Goal: Task Accomplishment & Management: Complete application form

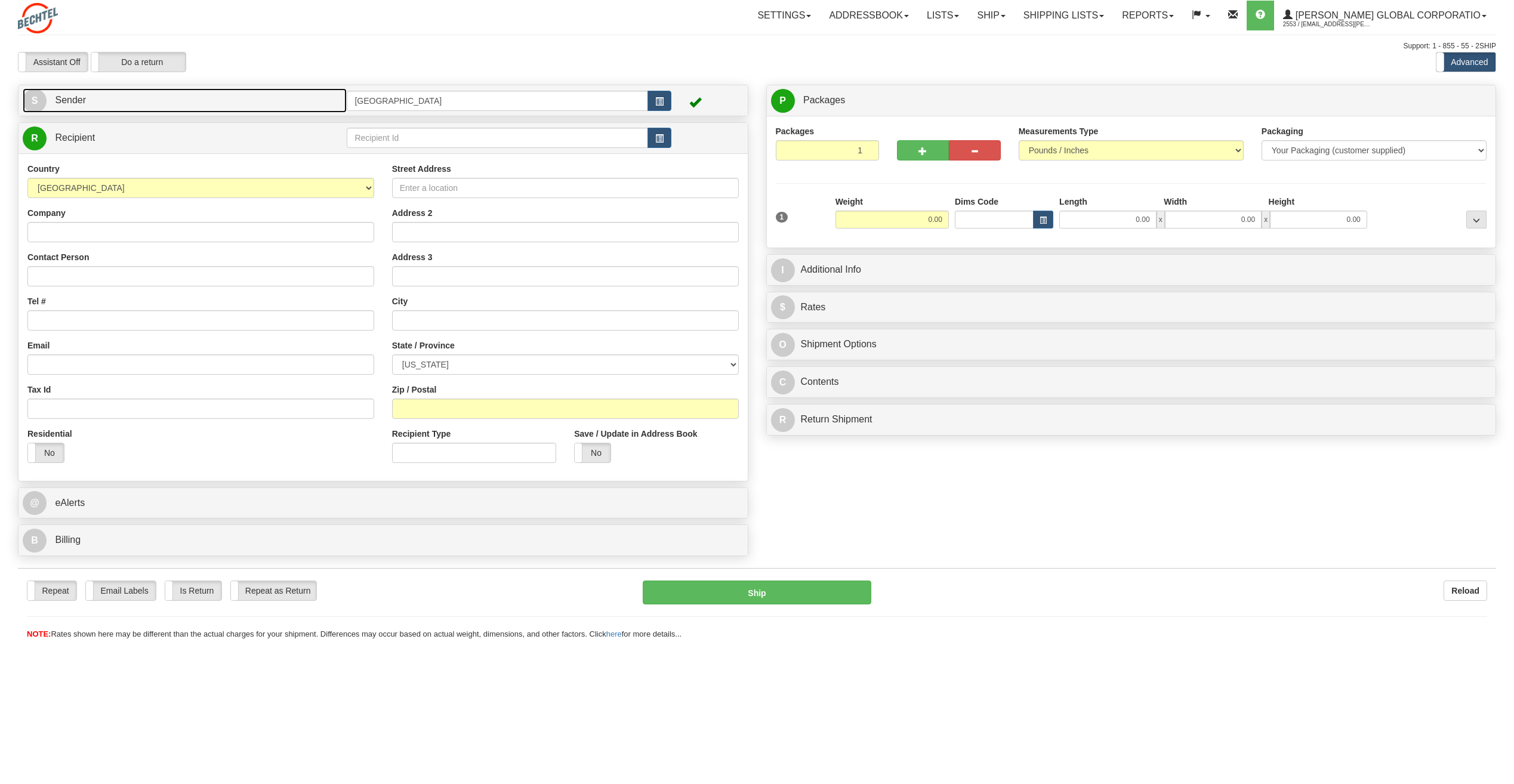
click at [255, 99] on link "S Sender" at bounding box center [185, 100] width 324 height 24
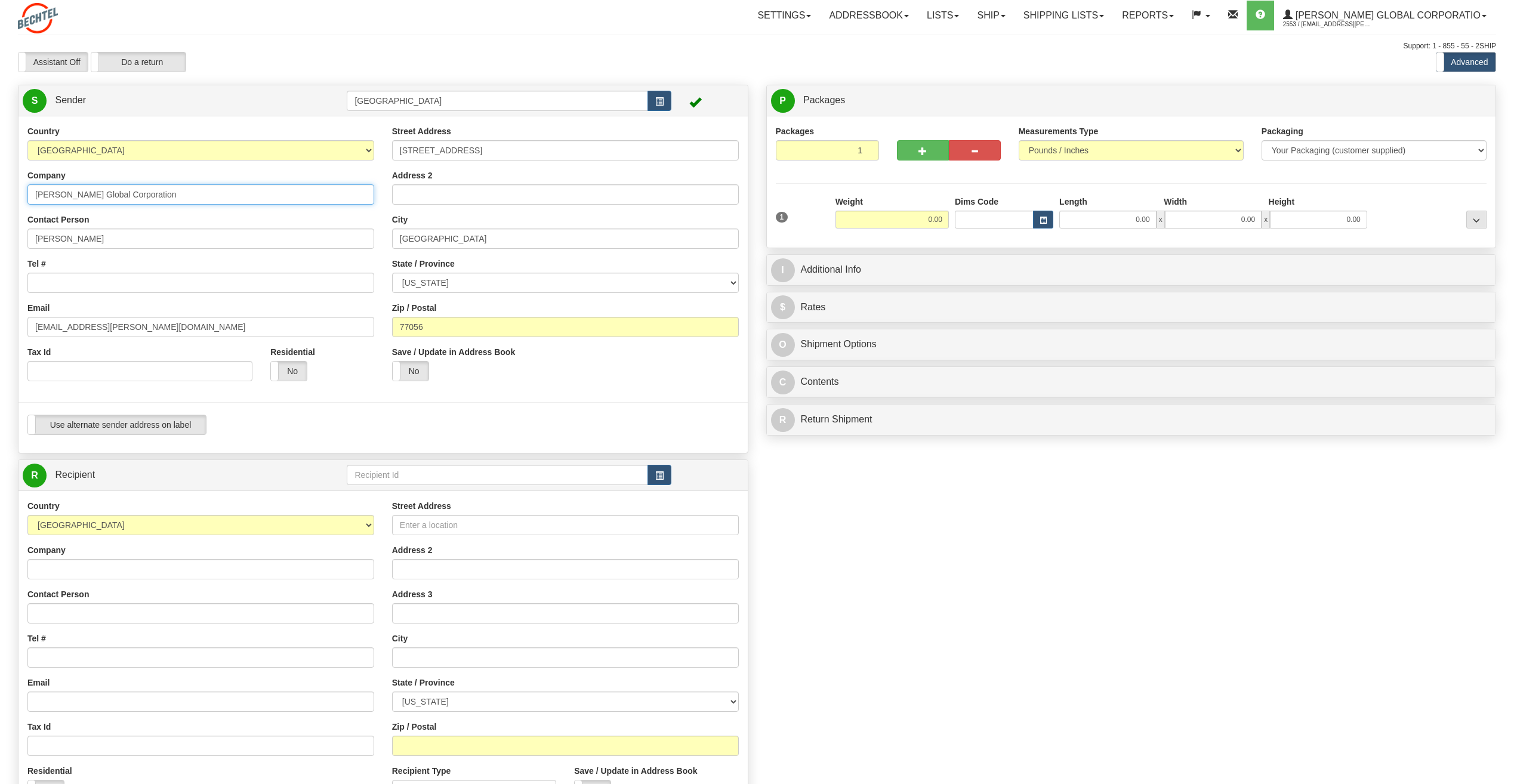
click at [253, 197] on input "[PERSON_NAME] Global Corporation" at bounding box center [201, 194] width 347 height 20
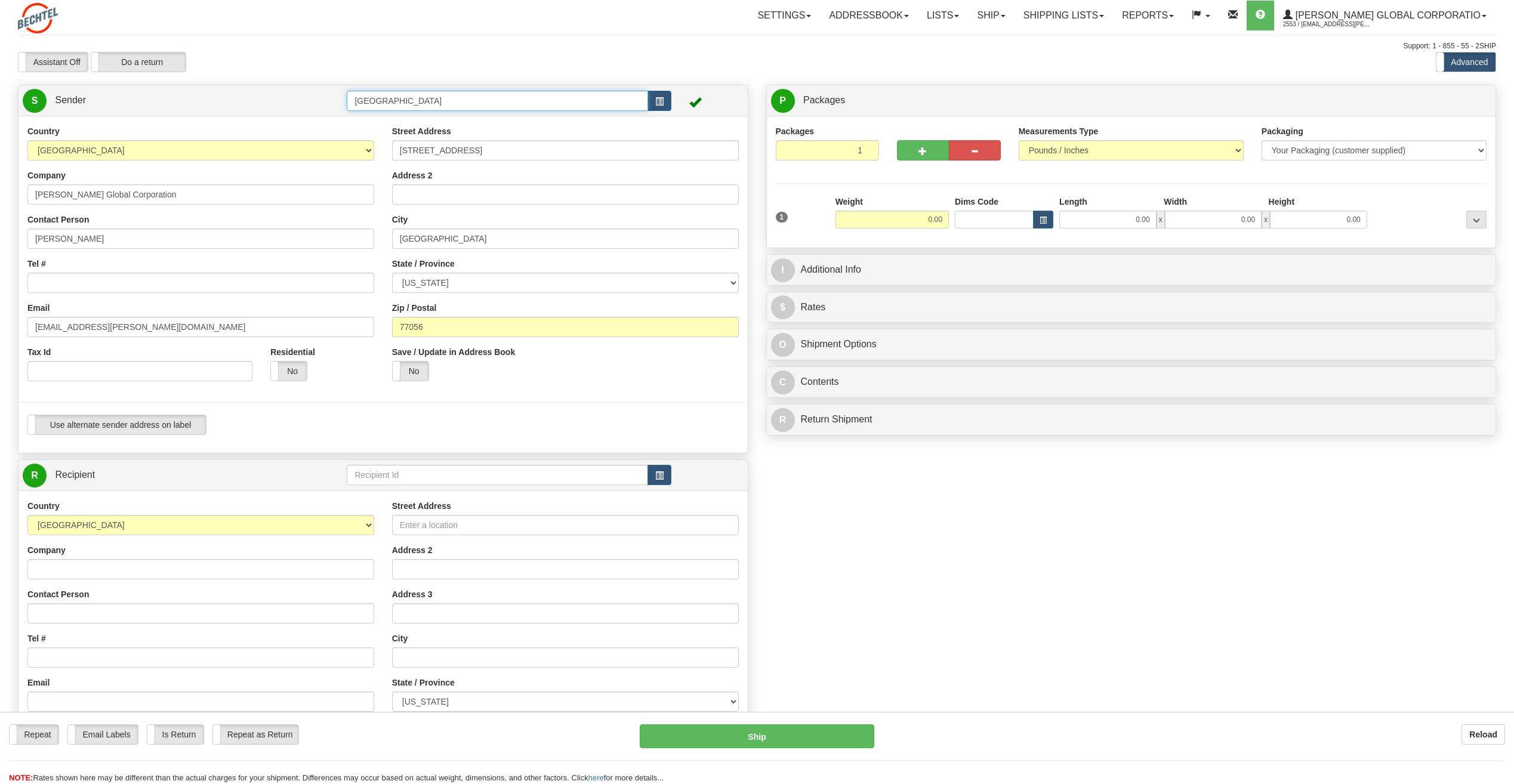
click at [620, 105] on input "[GEOGRAPHIC_DATA]" at bounding box center [497, 100] width 301 height 20
click at [666, 98] on button "button" at bounding box center [659, 100] width 24 height 20
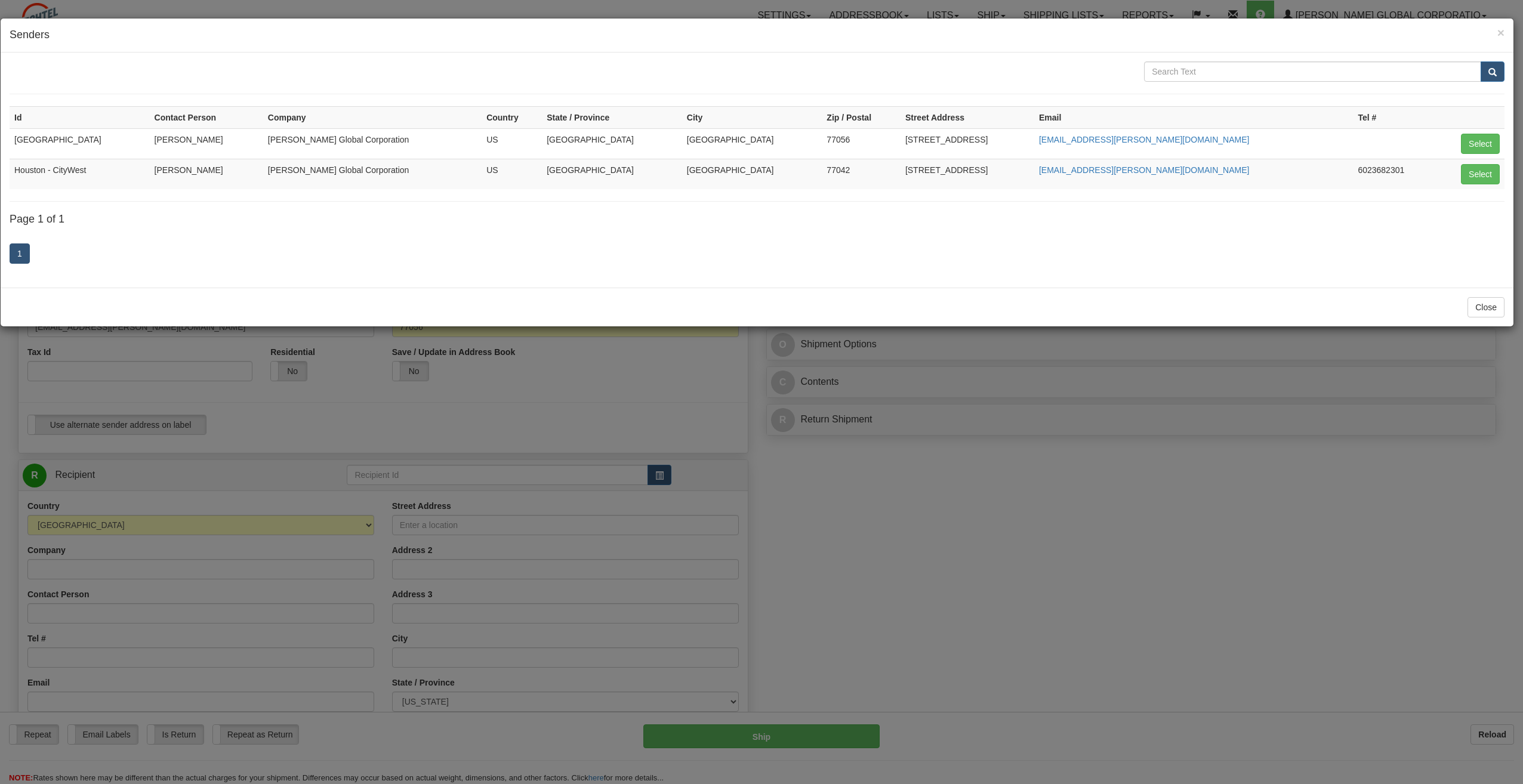
click at [263, 168] on td "[PERSON_NAME]" at bounding box center [206, 173] width 113 height 30
click at [1480, 171] on button "Select" at bounding box center [1479, 173] width 39 height 20
type input "Houston - CityWest"
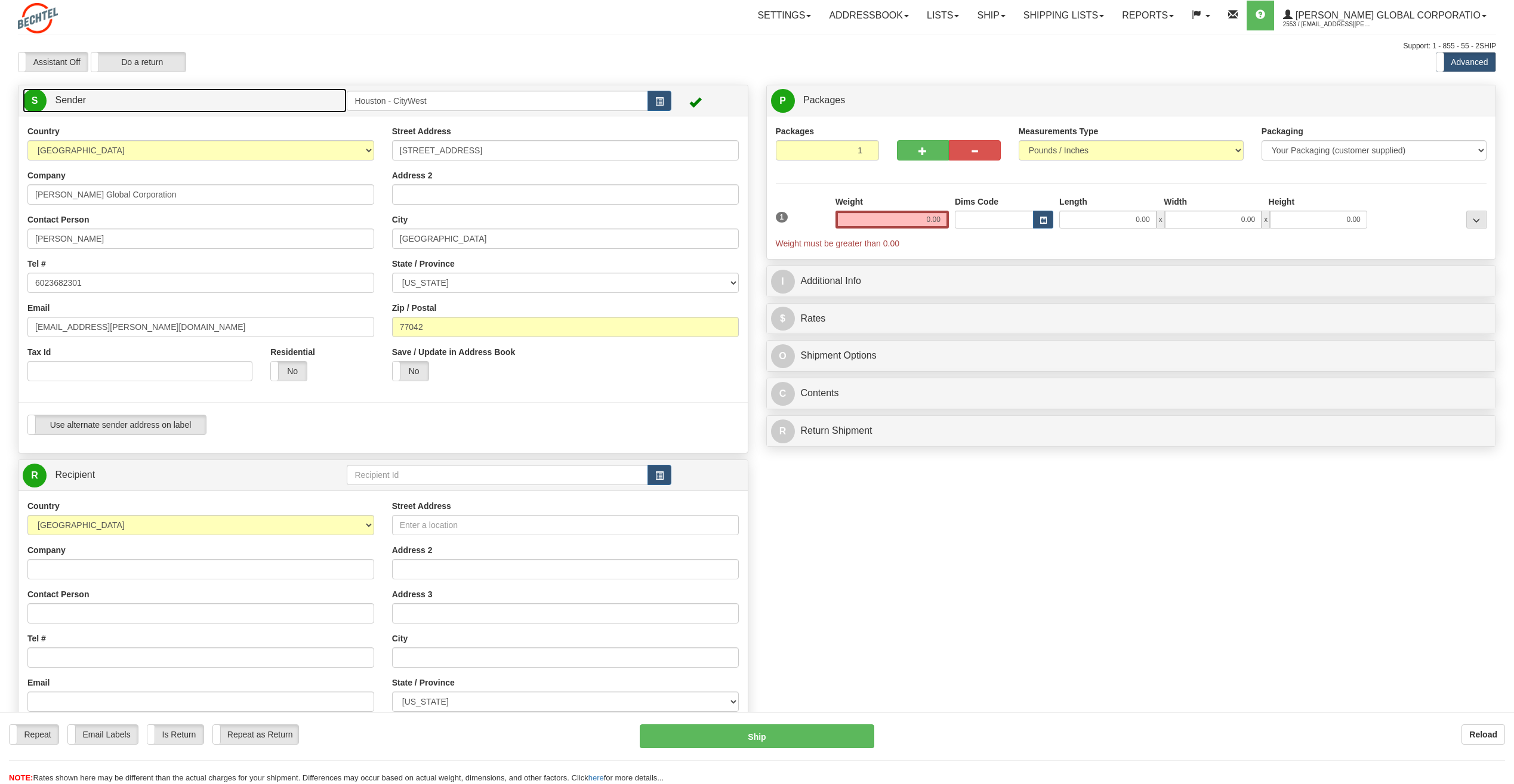
click at [183, 96] on link "S Sender" at bounding box center [185, 100] width 324 height 24
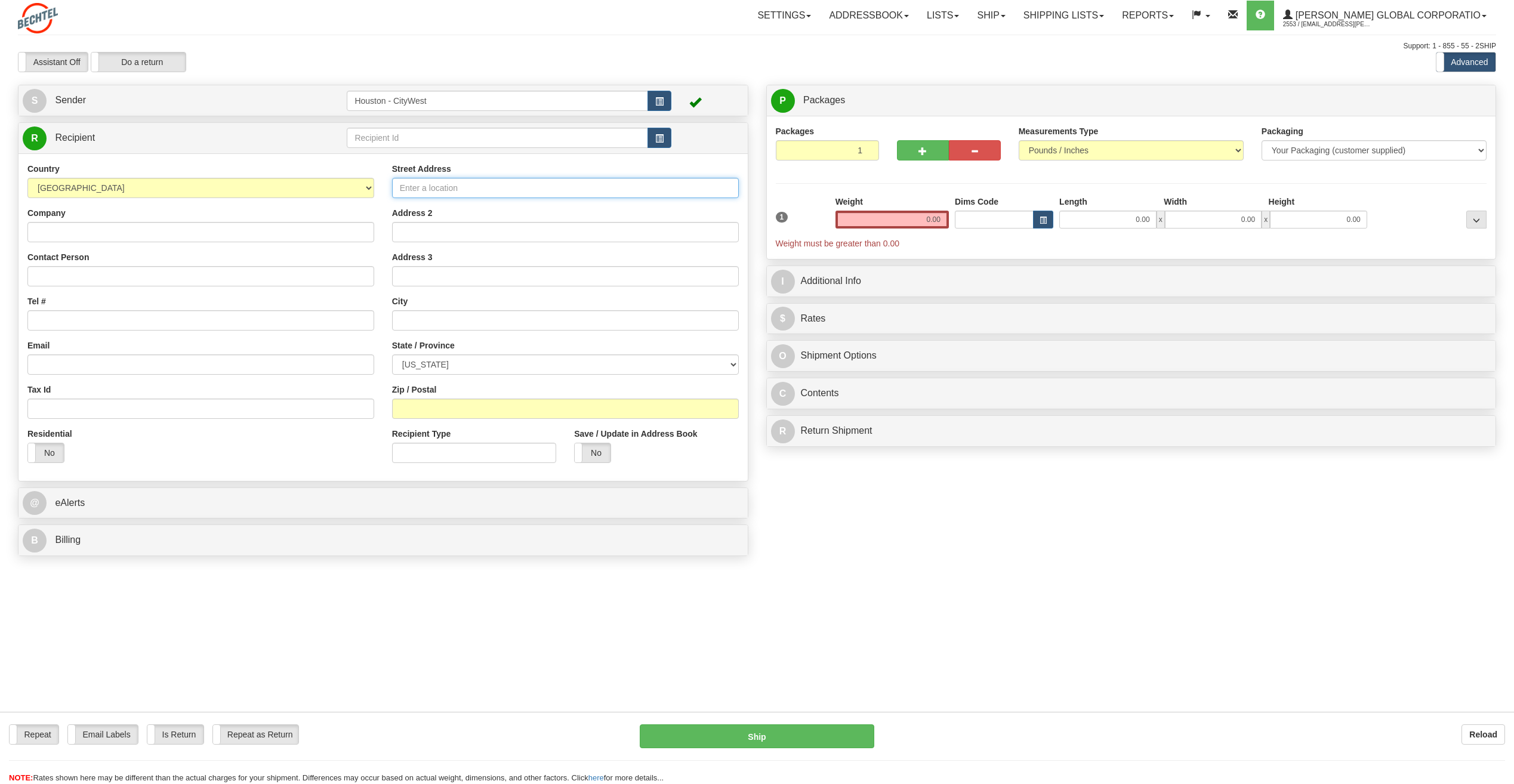
click at [479, 187] on input "Street Address" at bounding box center [566, 187] width 347 height 20
type input "[GEOGRAPHIC_DATA][PERSON_NAME]"
click at [491, 226] on input "Address 2" at bounding box center [566, 232] width 347 height 20
type input "Suite 900"
click at [255, 228] on input "Company" at bounding box center [201, 232] width 347 height 20
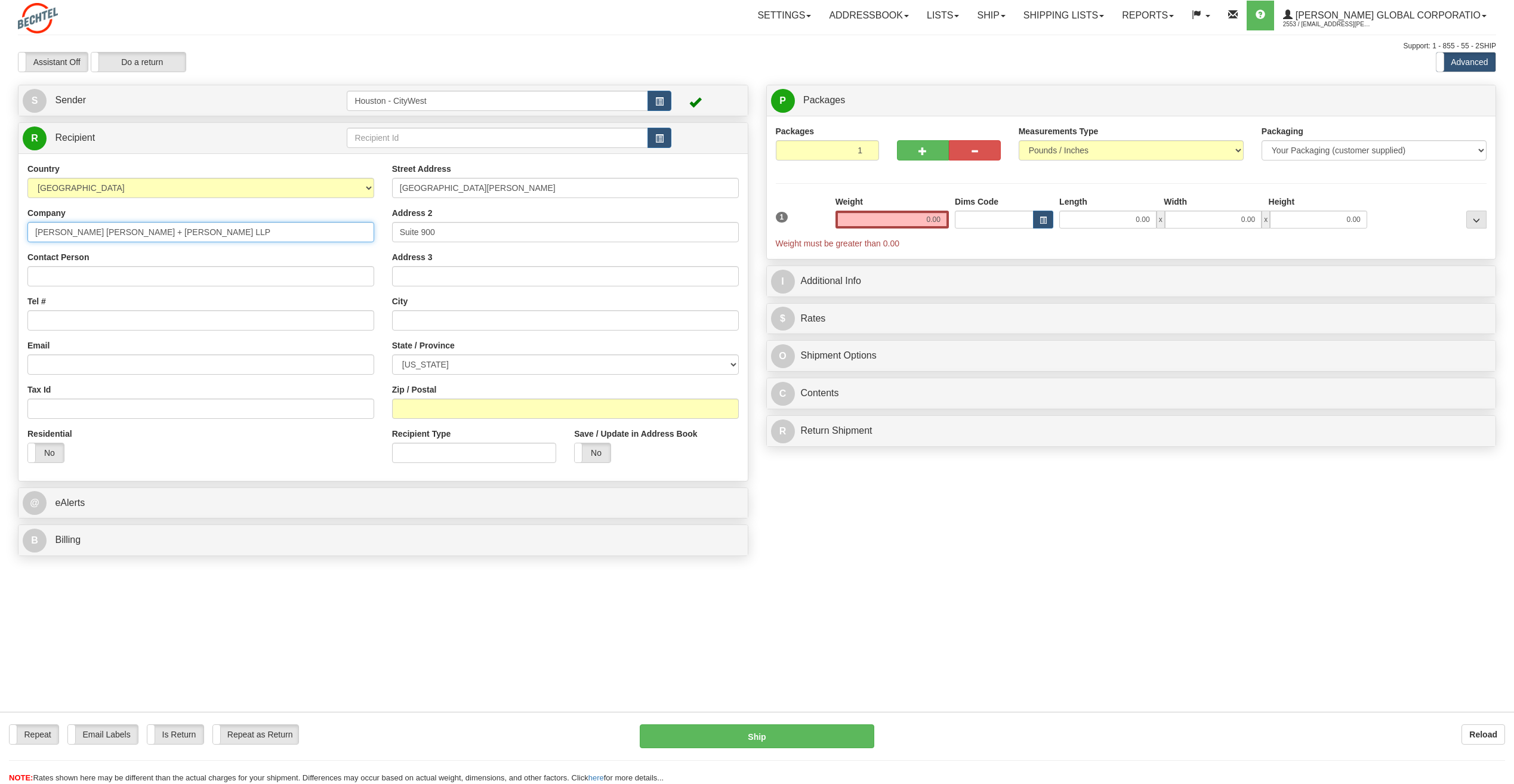
type input "[PERSON_NAME] [PERSON_NAME] + [PERSON_NAME] LLP"
click at [231, 274] on input "Contact Person" at bounding box center [201, 275] width 347 height 20
type input "[PERSON_NAME]"
click at [424, 322] on input "text" at bounding box center [566, 320] width 347 height 20
type input "[GEOGRAPHIC_DATA]"
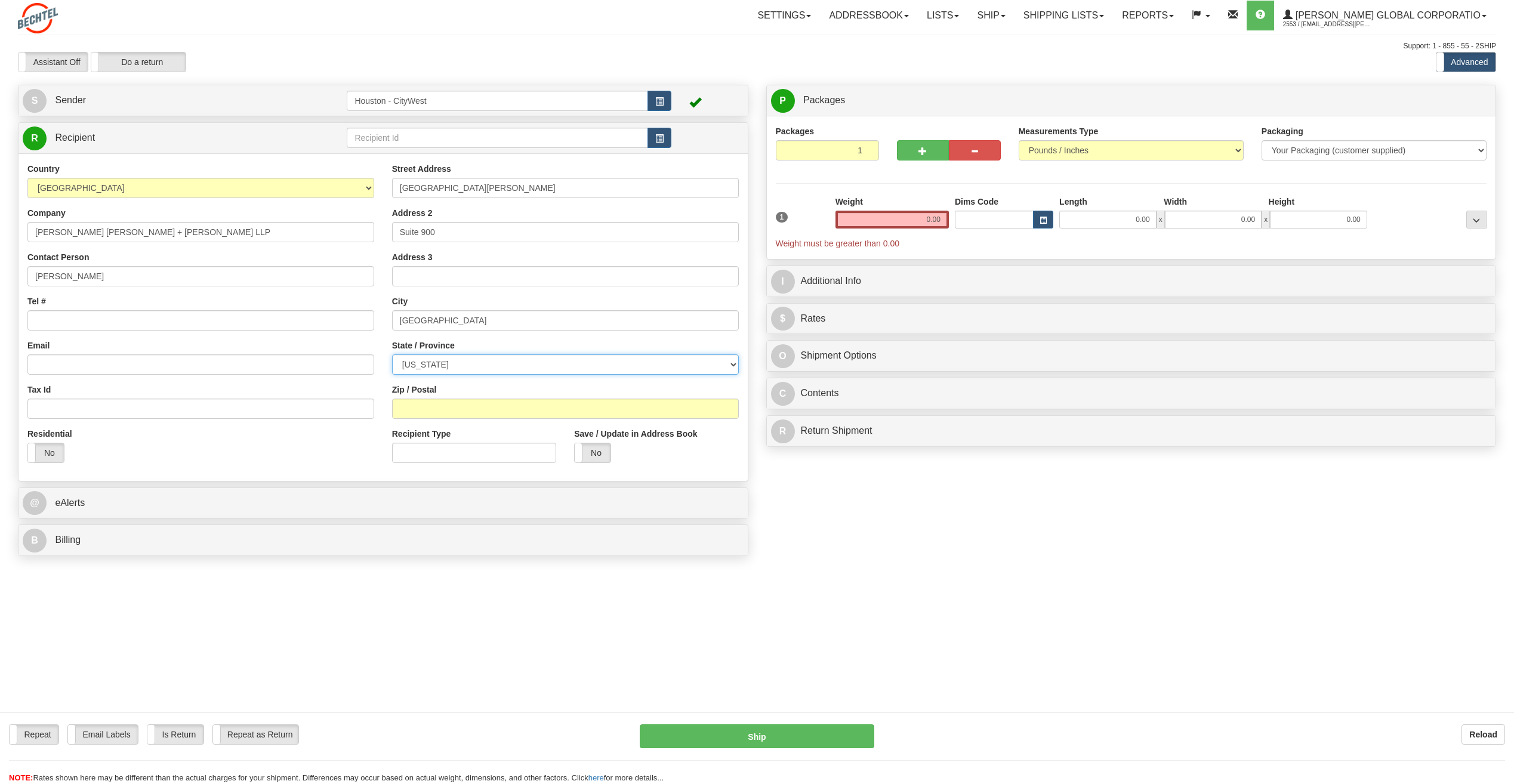
click at [467, 355] on select "[US_STATE] [US_STATE] [US_STATE] [US_STATE] Armed Forces America Armed Forces E…" at bounding box center [566, 364] width 347 height 20
select select "CA"
click at [392, 355] on select "[US_STATE] [US_STATE] [US_STATE] [US_STATE] Armed Forces America Armed Forces E…" at bounding box center [566, 364] width 347 height 20
click at [477, 402] on input "Zip / Postal" at bounding box center [566, 408] width 347 height 20
type input "94104"
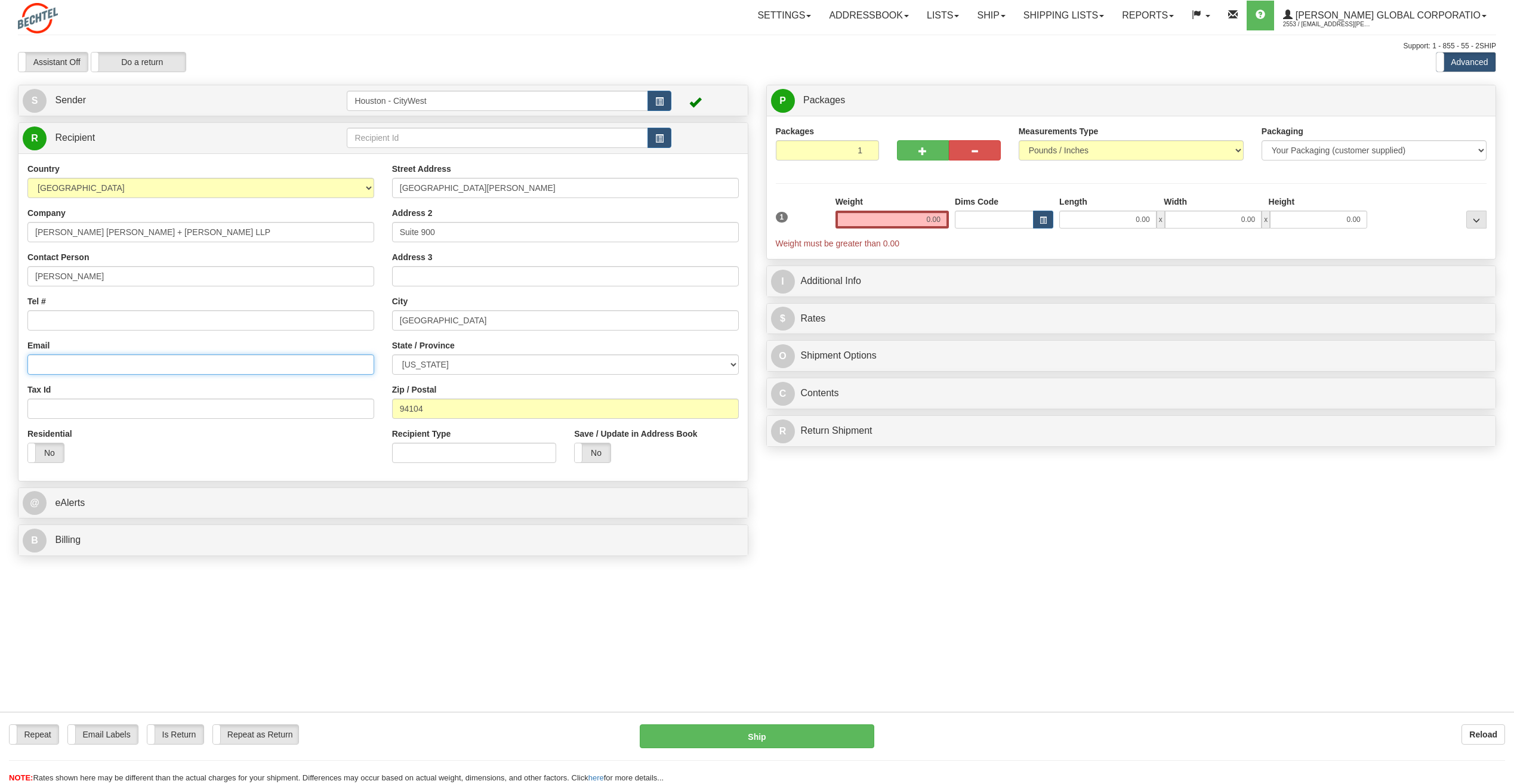
click at [108, 368] on input "Email" at bounding box center [201, 364] width 347 height 20
paste input "[EMAIL_ADDRESS][DOMAIN_NAME]>"
type input "[EMAIL_ADDRESS][DOMAIN_NAME]"
click at [271, 319] on input "Tel #" at bounding box center [201, 320] width 347 height 20
paste input "415.954.4762"
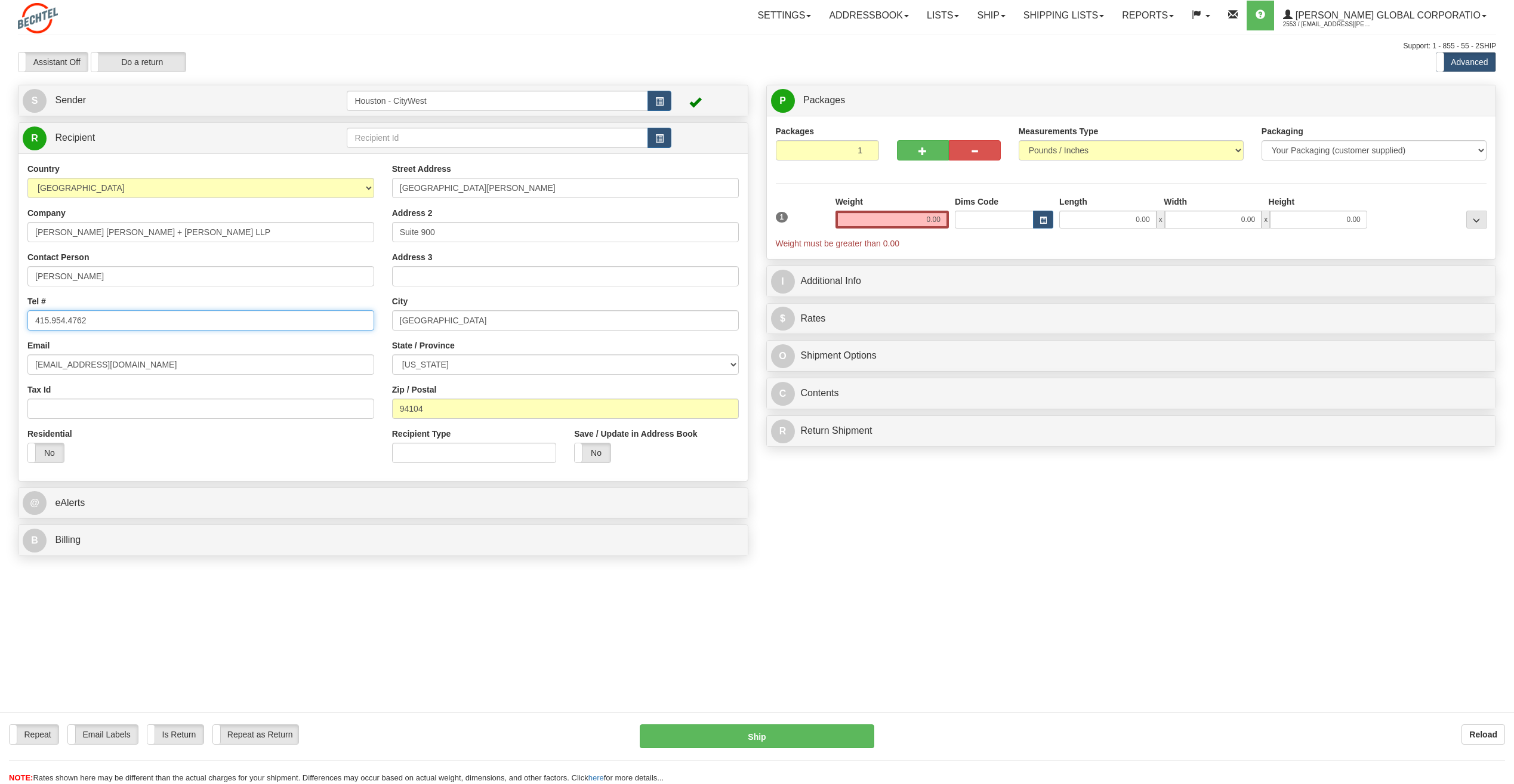
type input "415.954.4762"
click at [906, 220] on input "0.00" at bounding box center [893, 220] width 113 height 18
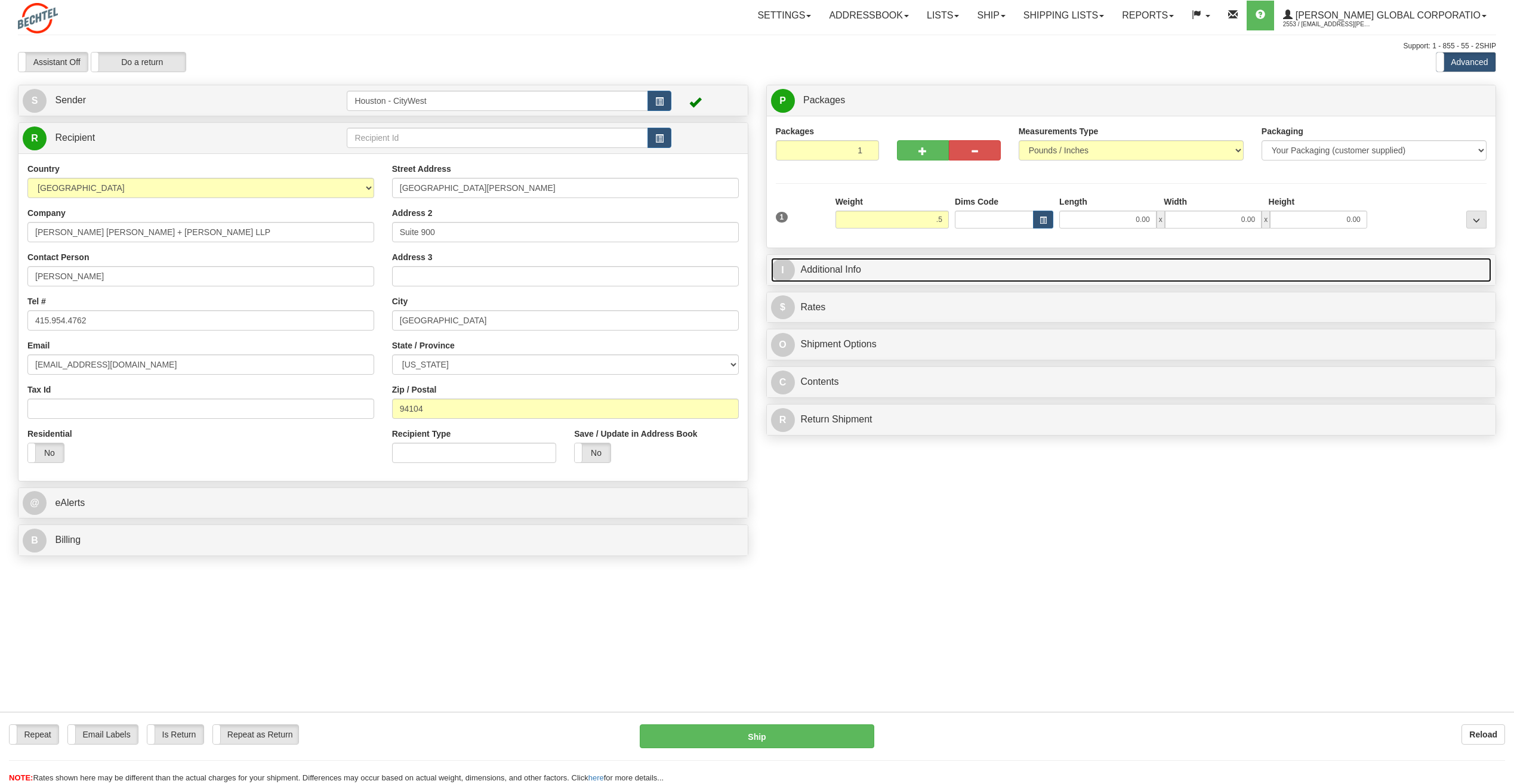
type input "0.50"
click at [897, 264] on link "I Additional Info" at bounding box center [1131, 270] width 721 height 24
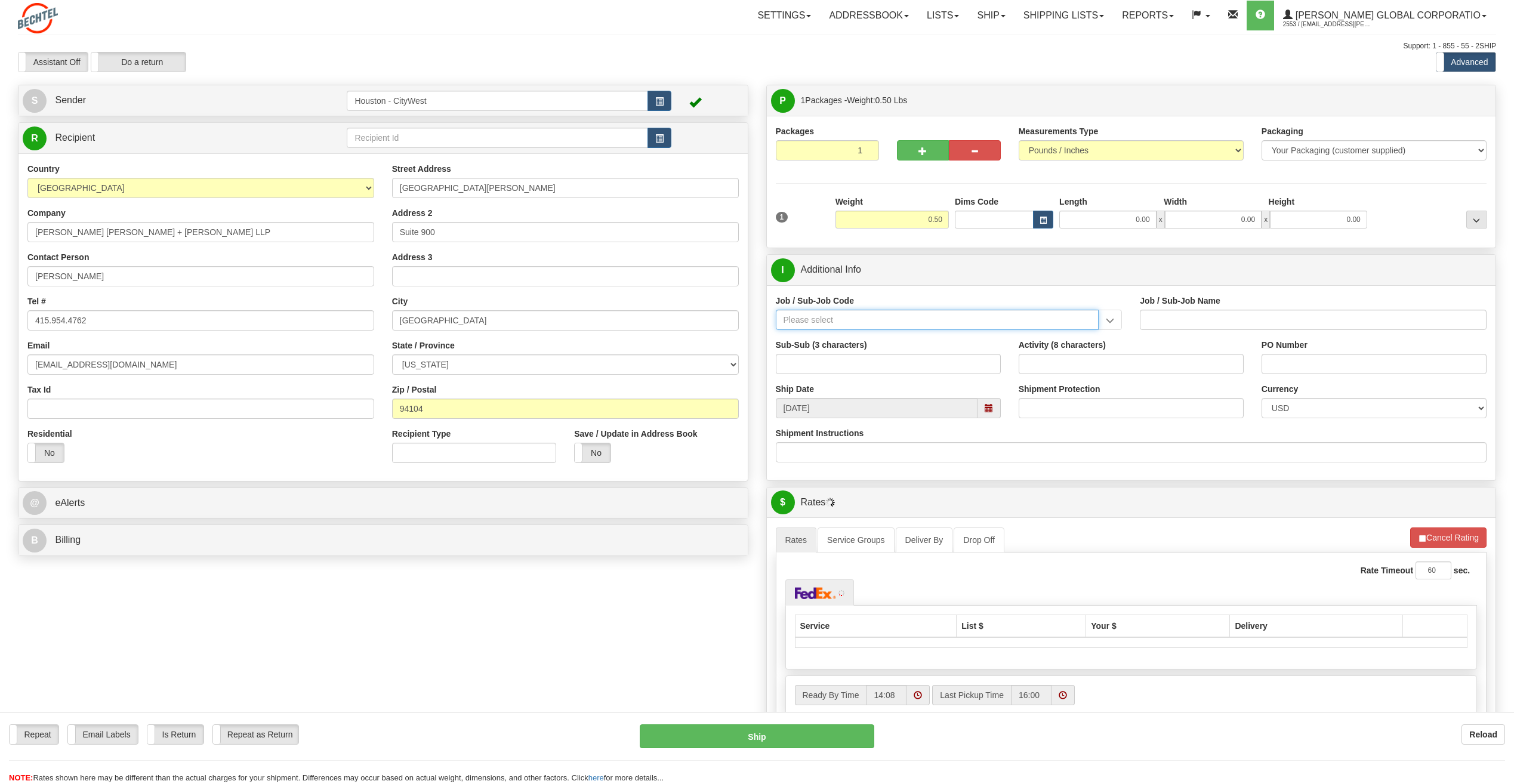
click at [852, 315] on input "Job / Sub-Job Code" at bounding box center [937, 319] width 323 height 20
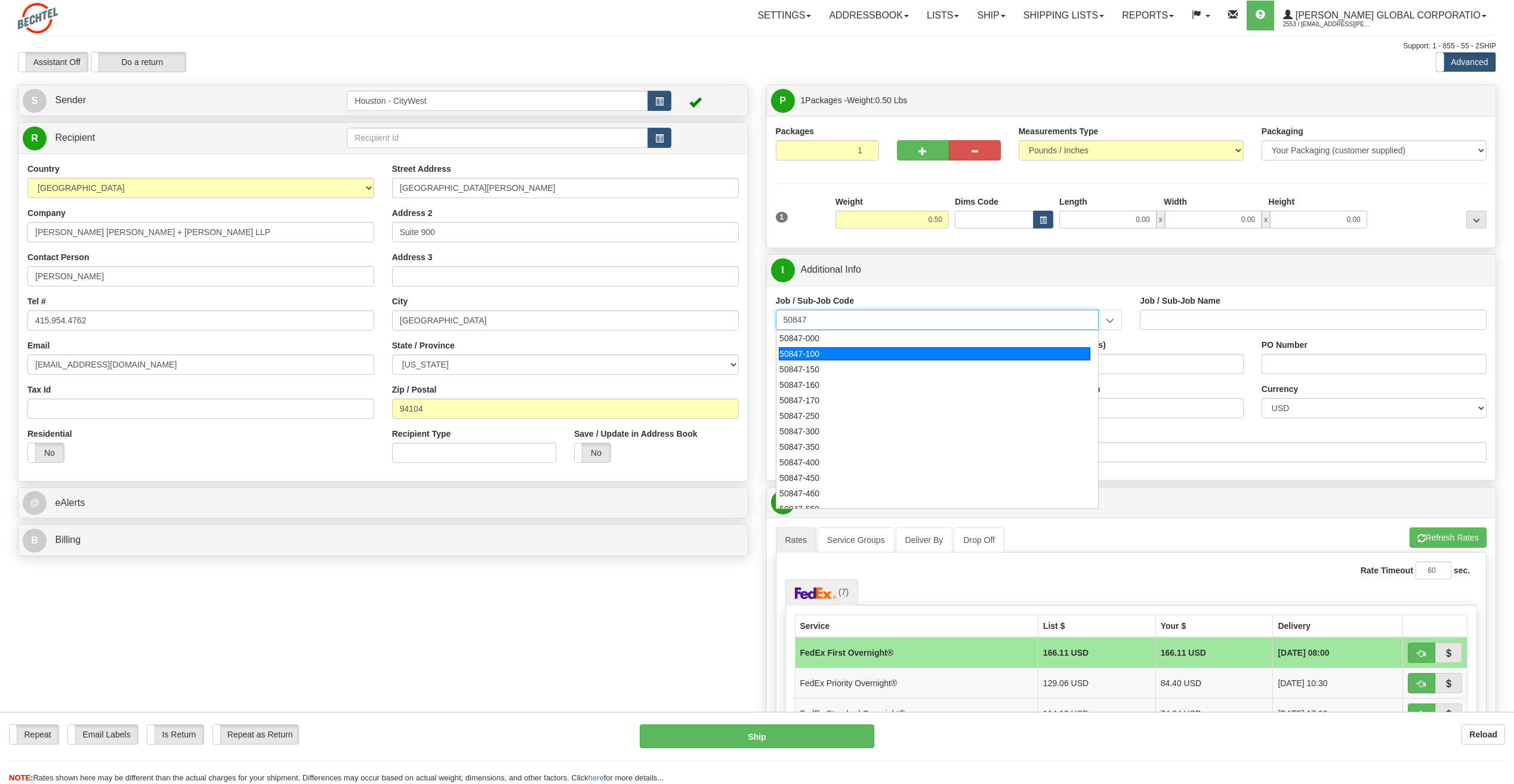
click at [848, 348] on div "50847-100" at bounding box center [934, 354] width 311 height 13
type input "50847-100"
type input "[DEMOGRAPHIC_DATA] PRESIDENT-50847 - OG&C PRESIDENT"
type input "50847-100"
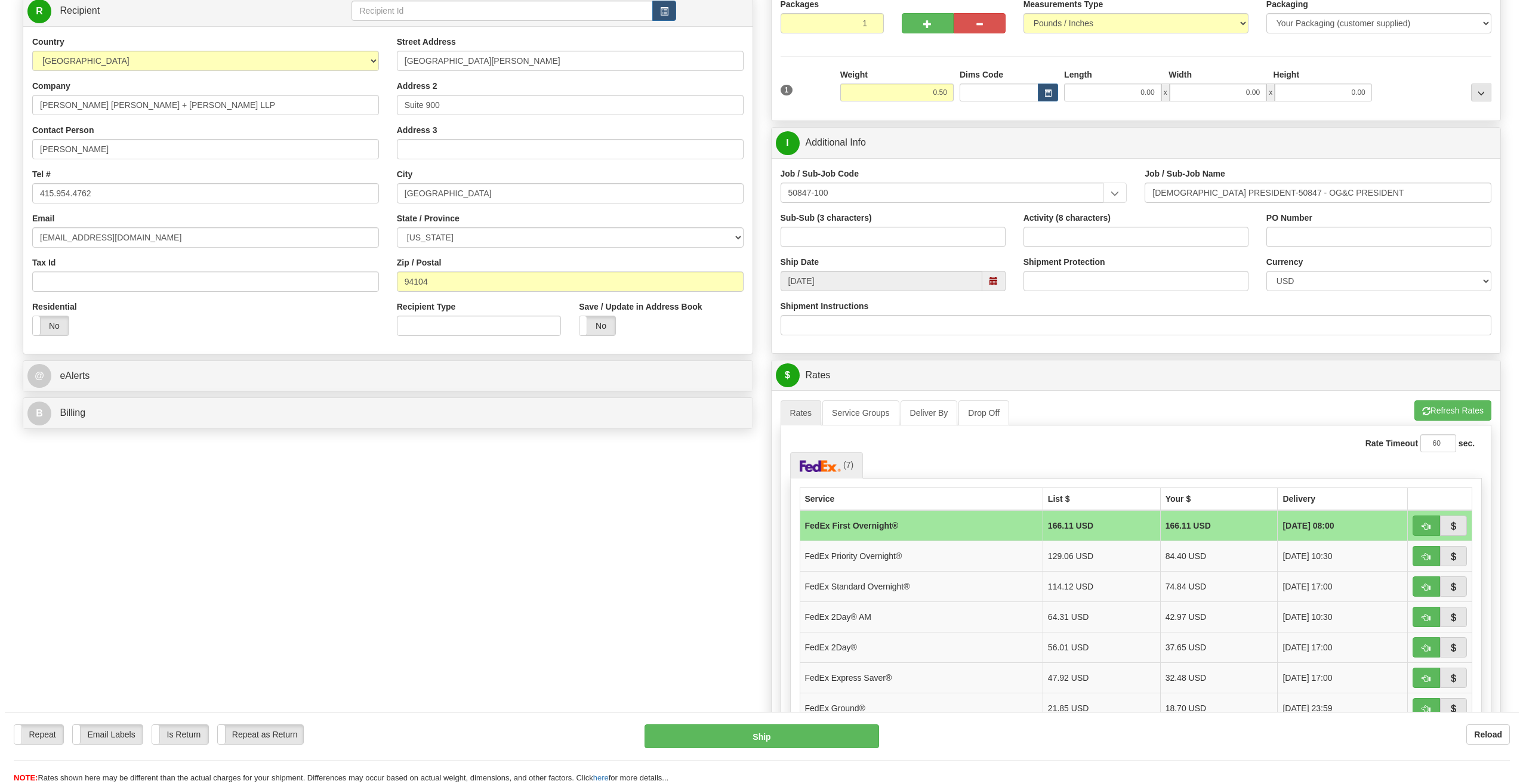
scroll to position [179, 0]
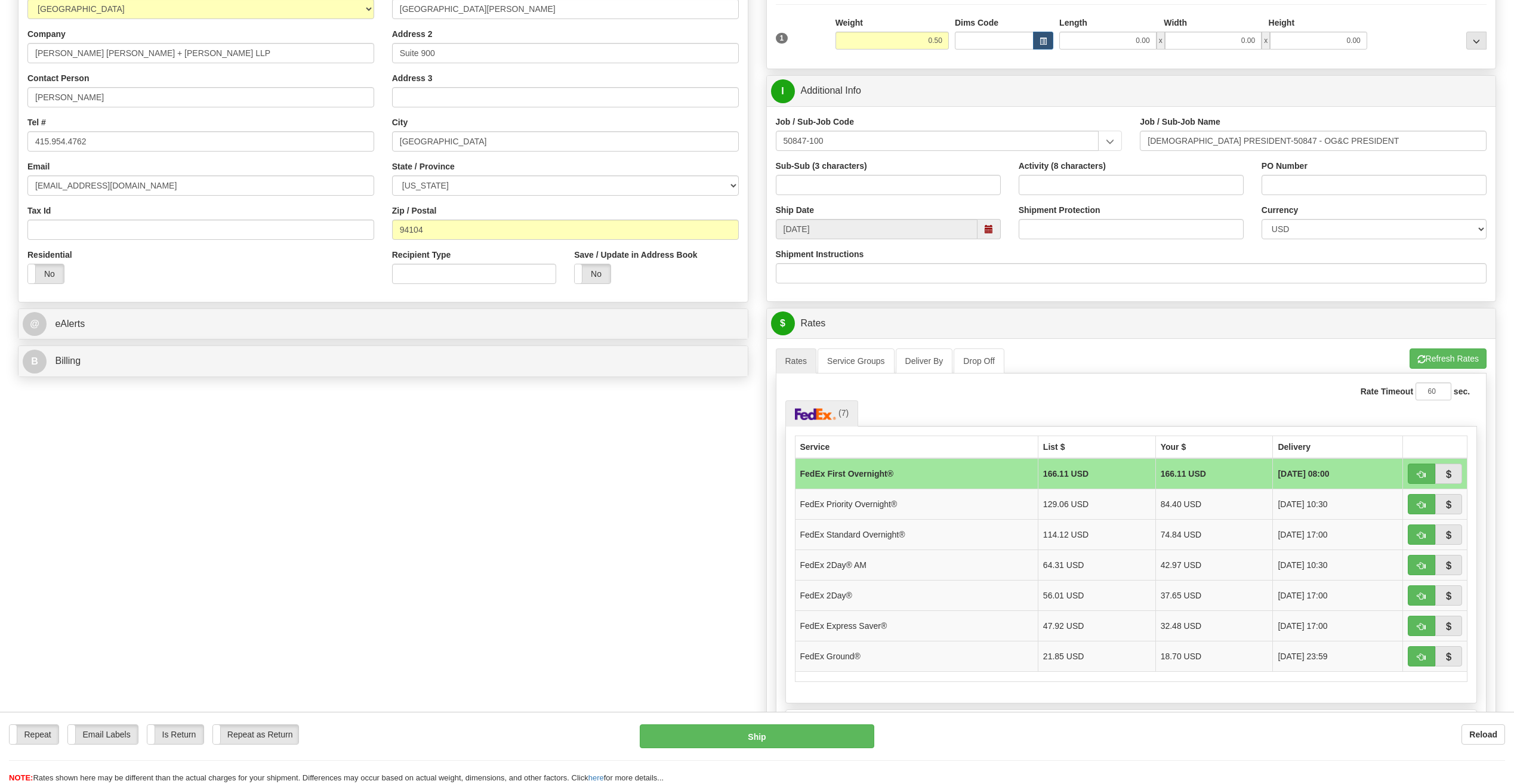
click at [973, 527] on td "FedEx Standard Overnight®" at bounding box center [916, 534] width 243 height 30
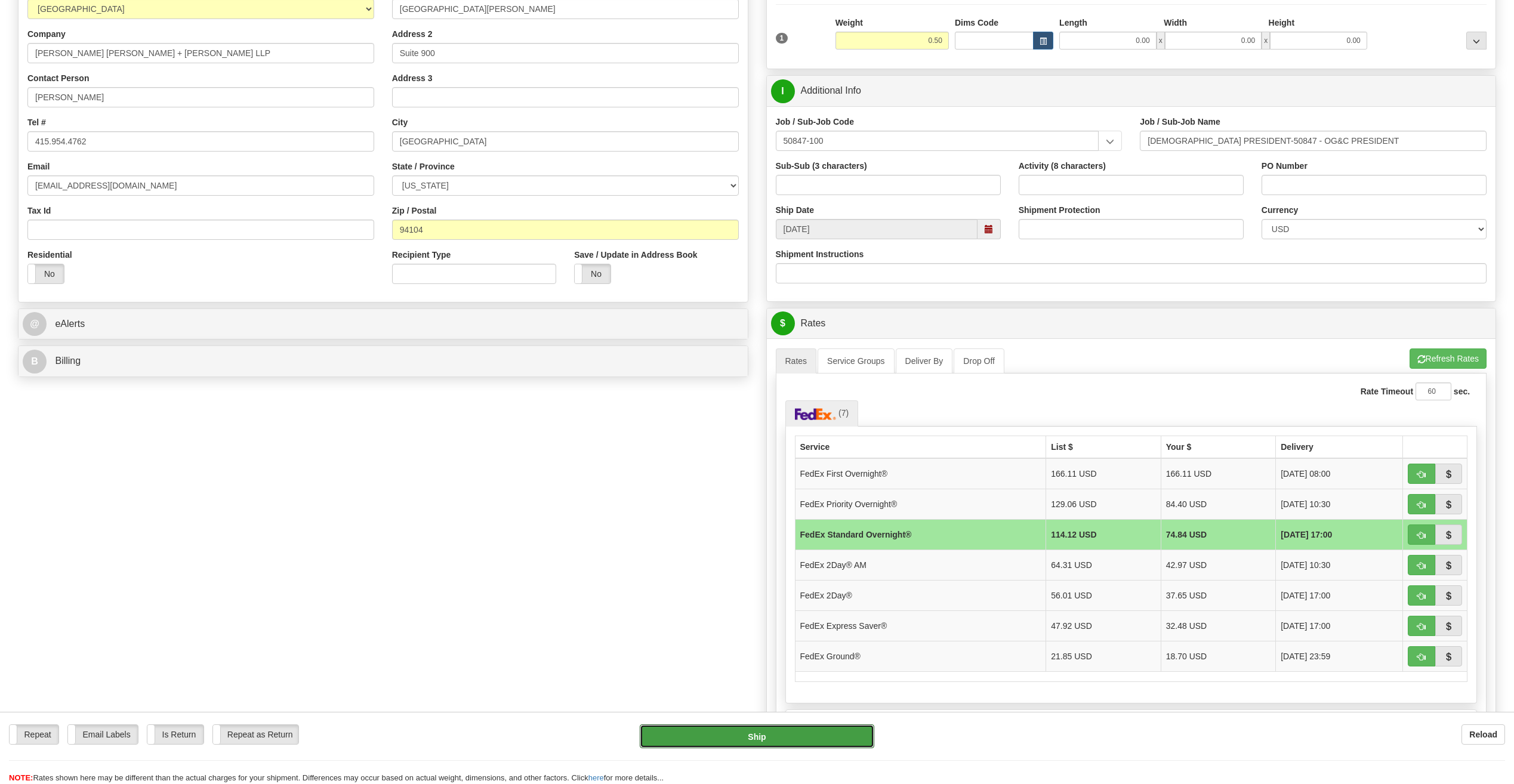
click at [747, 731] on button "Ship" at bounding box center [757, 735] width 234 height 24
type input "05"
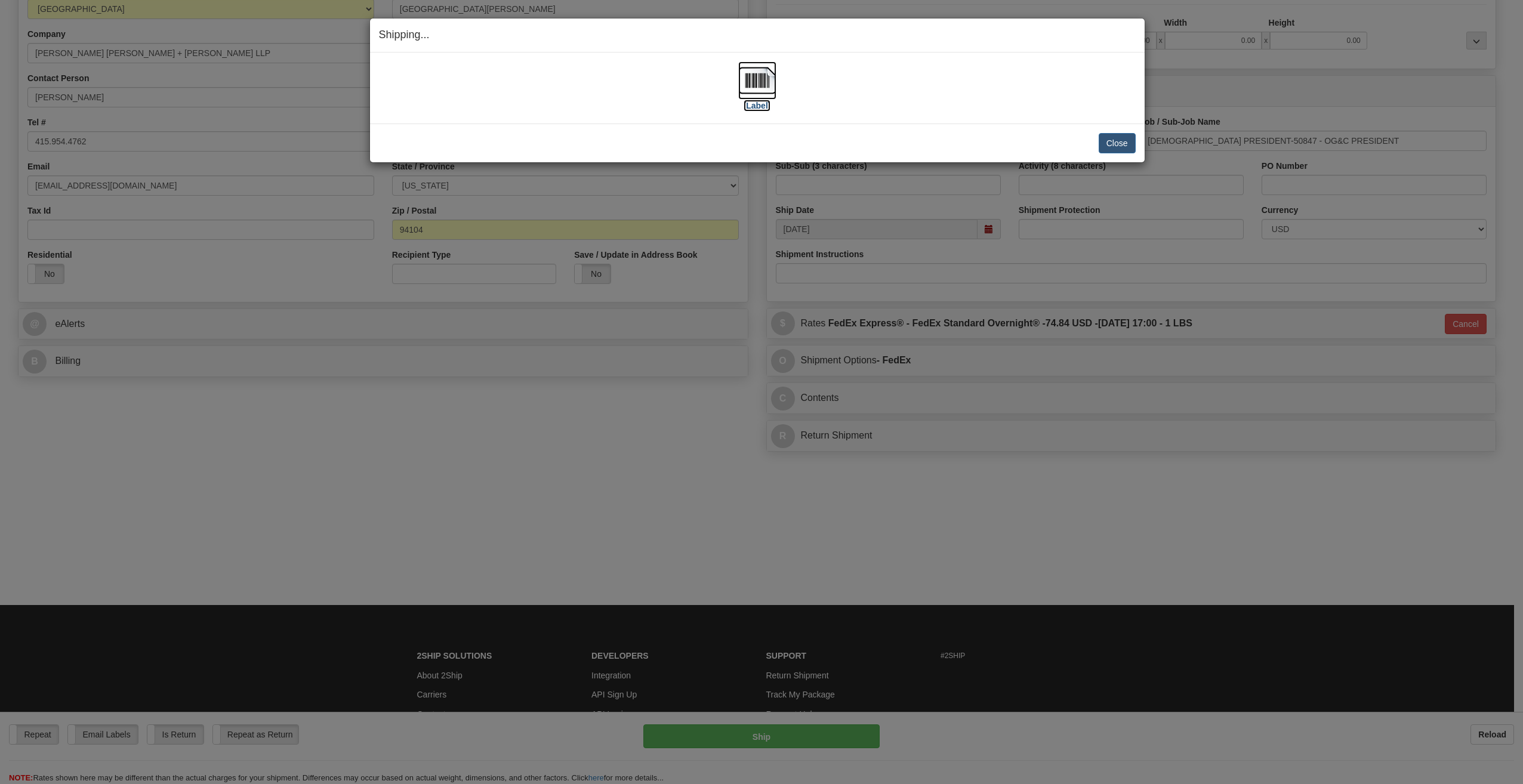
click at [761, 105] on label "[Label]" at bounding box center [757, 105] width 28 height 12
